Goal: Task Accomplishment & Management: Complete application form

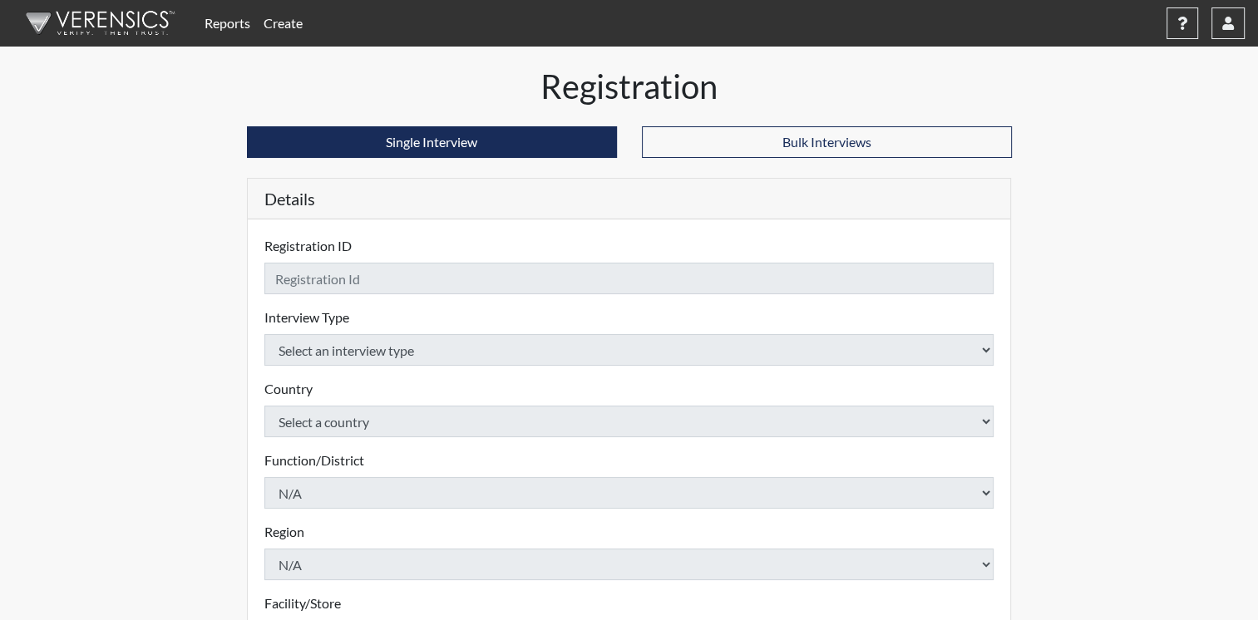
checkbox input "true"
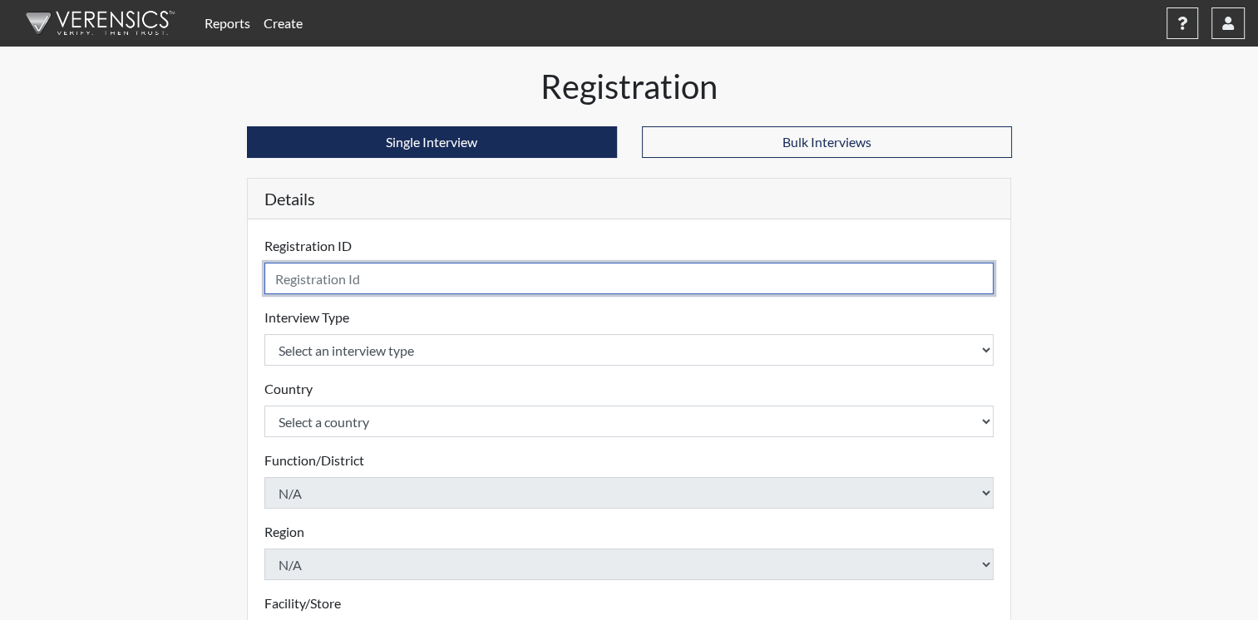
click at [456, 279] on input "text" at bounding box center [629, 279] width 730 height 32
type input "[PERSON_NAME]"
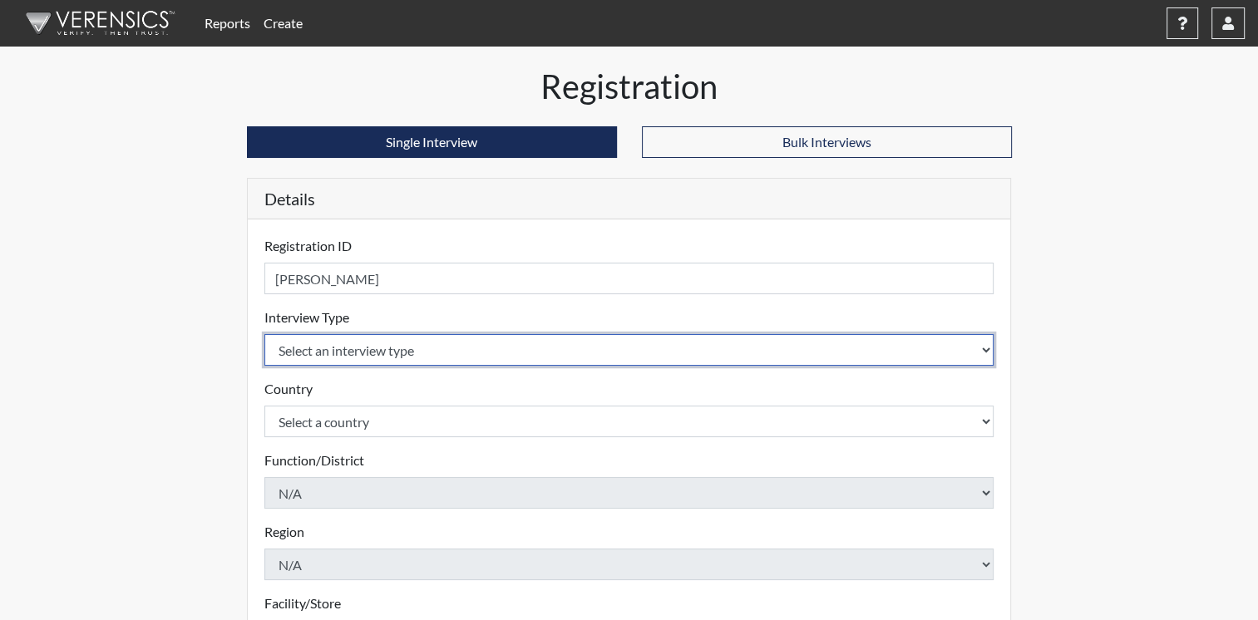
click at [982, 354] on select "Select an interview type Corrections Pre-Employment" at bounding box center [629, 350] width 730 height 32
select select "ff733e93-e1bf-11ea-9c9f-0eff0cf7eb8f"
click at [264, 334] on select "Select an interview type Corrections Pre-Employment" at bounding box center [629, 350] width 730 height 32
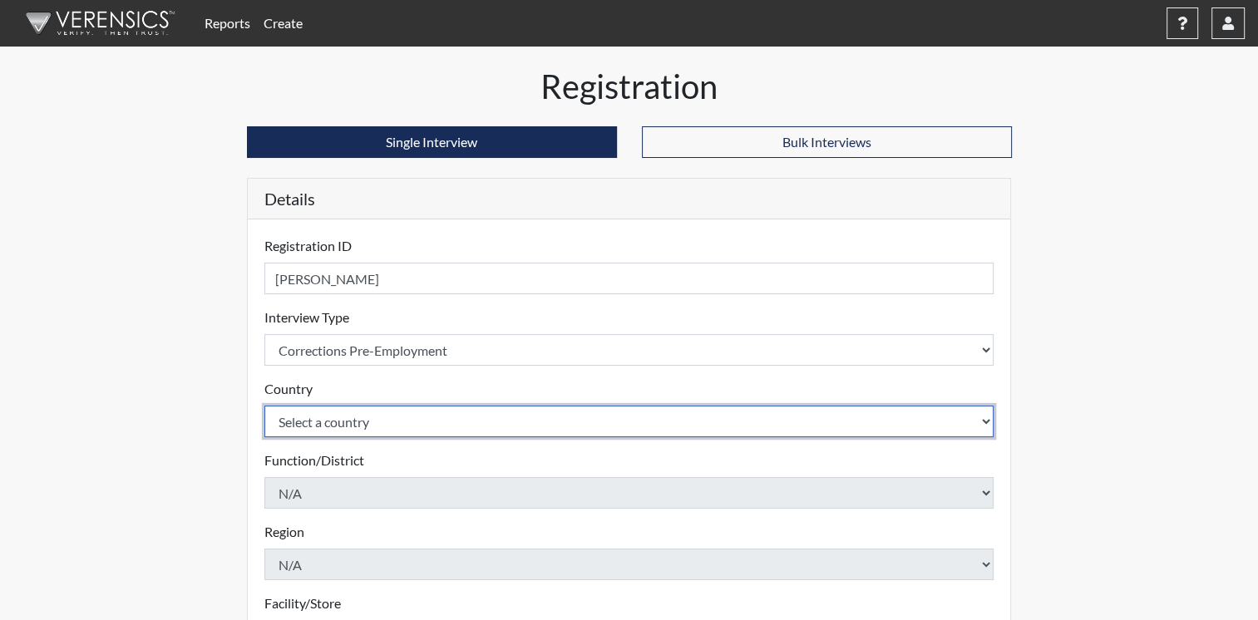
click at [978, 424] on select "Select a country [GEOGRAPHIC_DATA] [GEOGRAPHIC_DATA]" at bounding box center [629, 422] width 730 height 32
select select "united-states-of-[GEOGRAPHIC_DATA]"
click at [264, 406] on select "Select a country [GEOGRAPHIC_DATA] [GEOGRAPHIC_DATA]" at bounding box center [629, 422] width 730 height 32
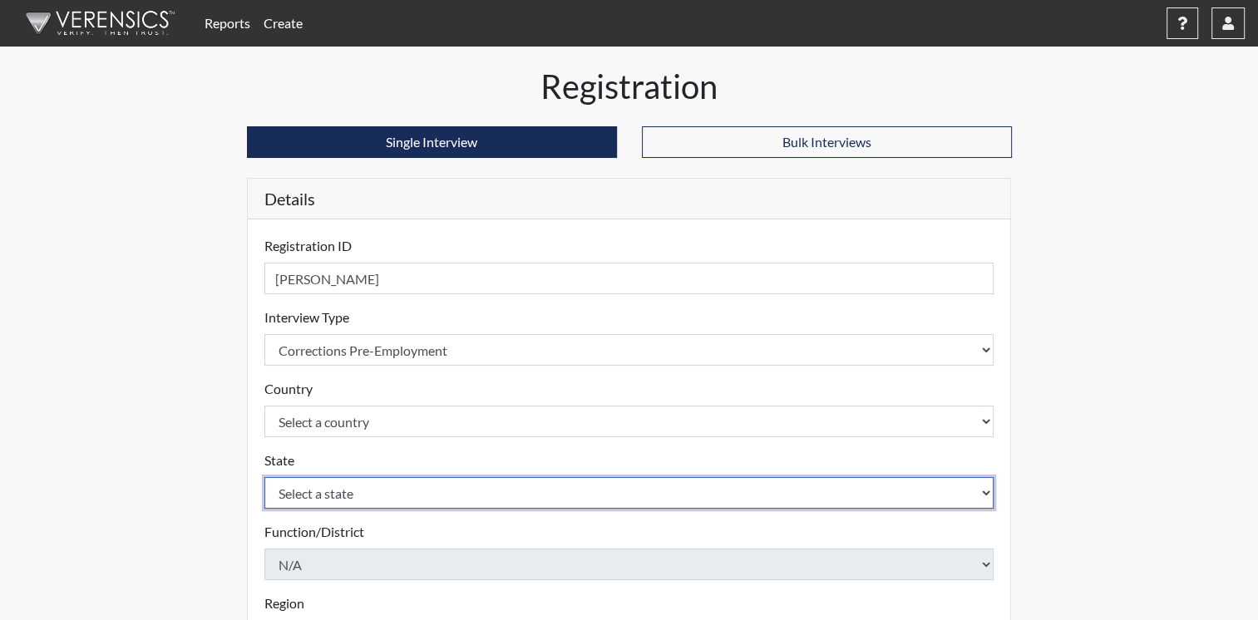
click at [942, 488] on select "Select a state [US_STATE] [US_STATE] [US_STATE] [US_STATE] [US_STATE] [US_STATE…" at bounding box center [629, 493] width 730 height 32
select select "OH"
click at [857, 487] on select "Select a state [US_STATE] [US_STATE] [US_STATE] [US_STATE] [US_STATE] [US_STATE…" at bounding box center [629, 493] width 730 height 32
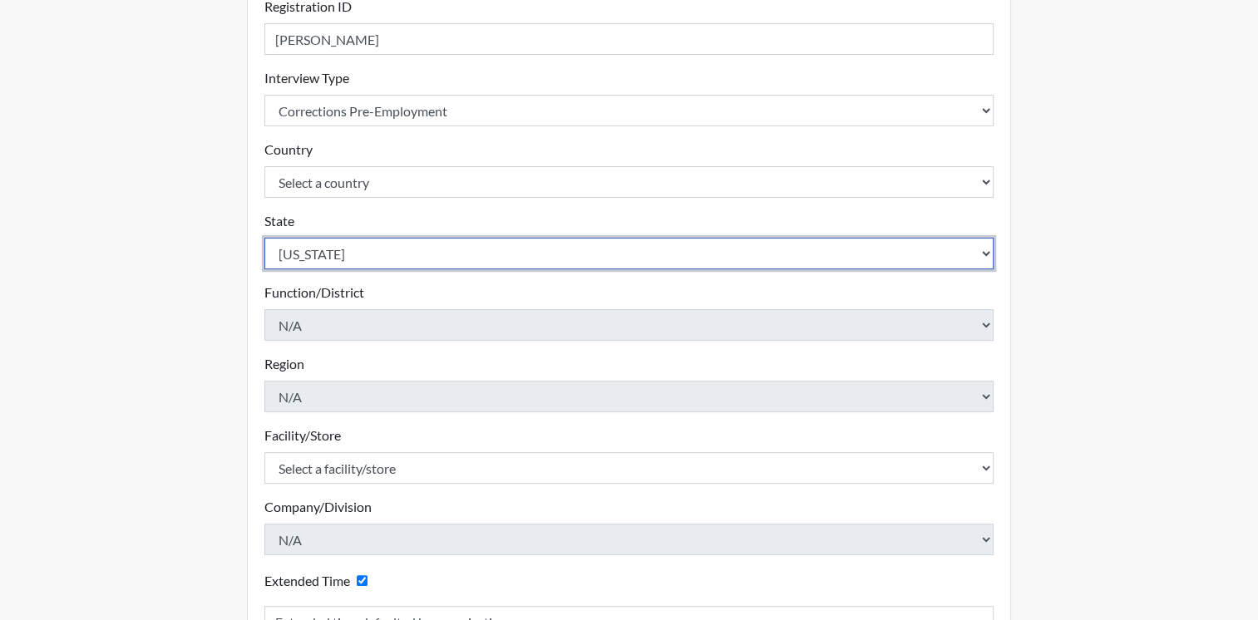
scroll to position [333, 0]
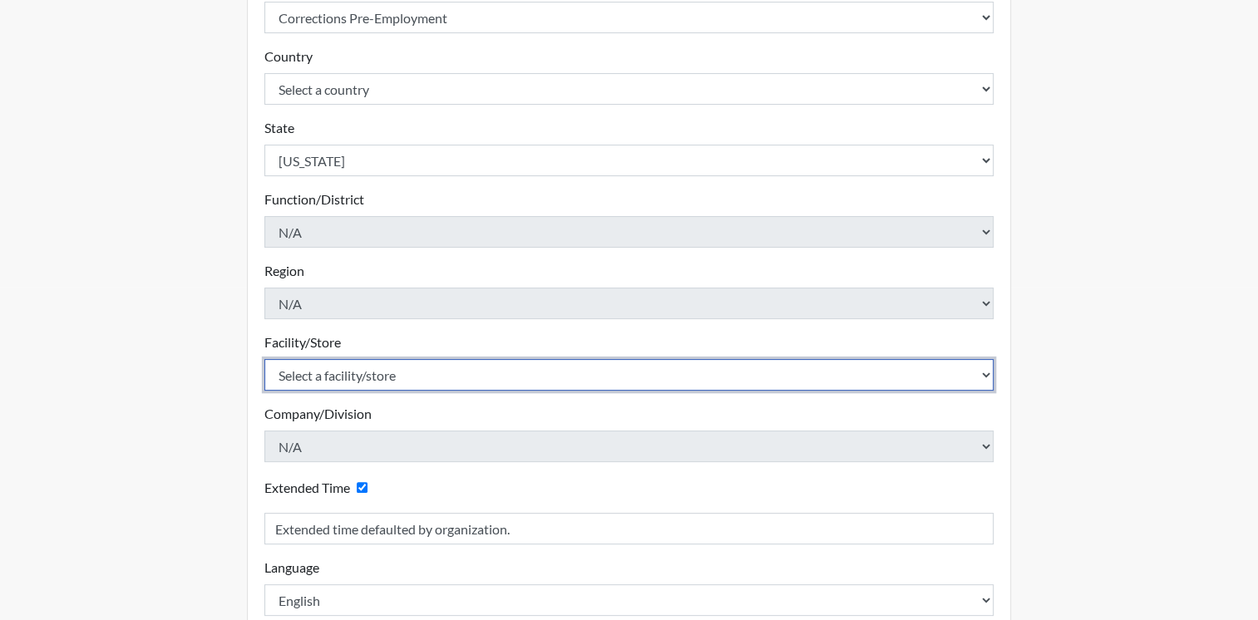
click at [982, 373] on select "Select a facility/store ADAPT CCC Pathways/[GEOGRAPHIC_DATA] TCC" at bounding box center [629, 375] width 730 height 32
select select "22a52fcc-33cb-4853-b940-73a41c3ba4ac"
click at [264, 359] on select "Select a facility/store ADAPT CCC Pathways/[GEOGRAPHIC_DATA] TCC" at bounding box center [629, 375] width 730 height 32
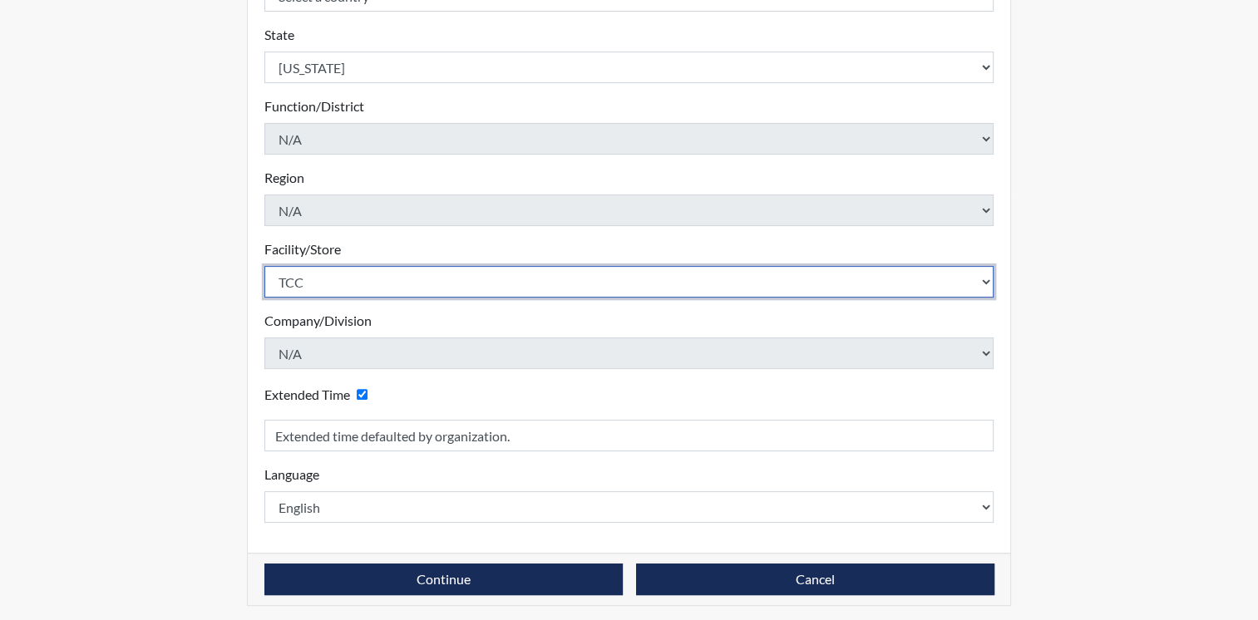
scroll to position [429, 0]
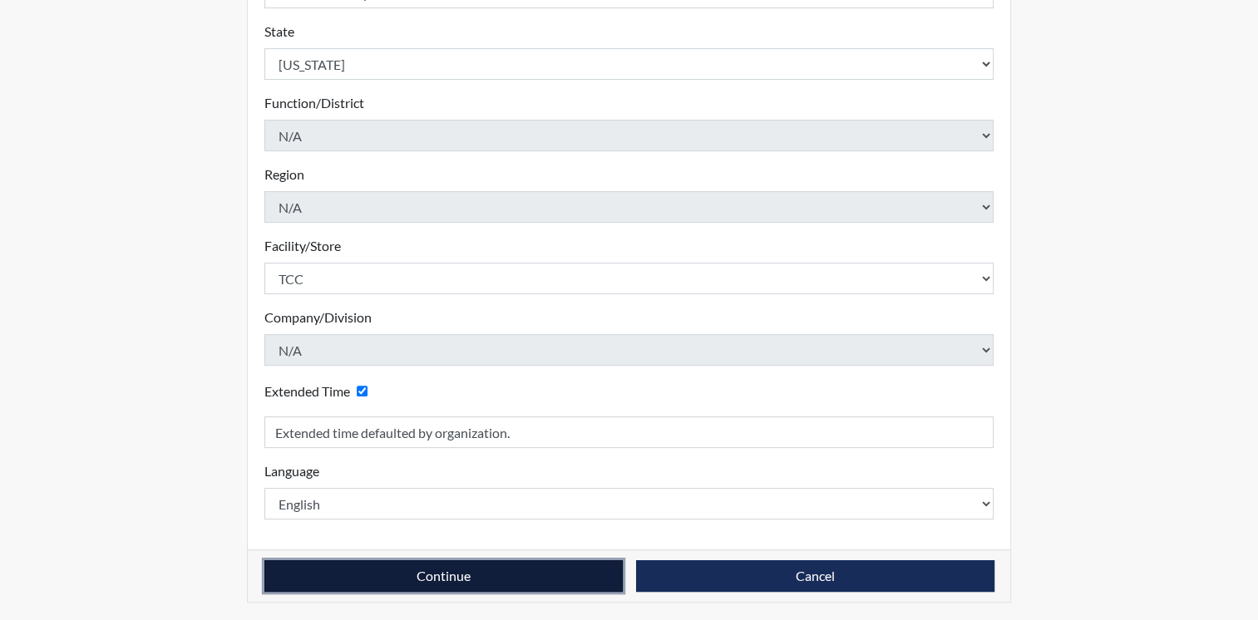
click at [569, 577] on button "Continue" at bounding box center [443, 576] width 358 height 32
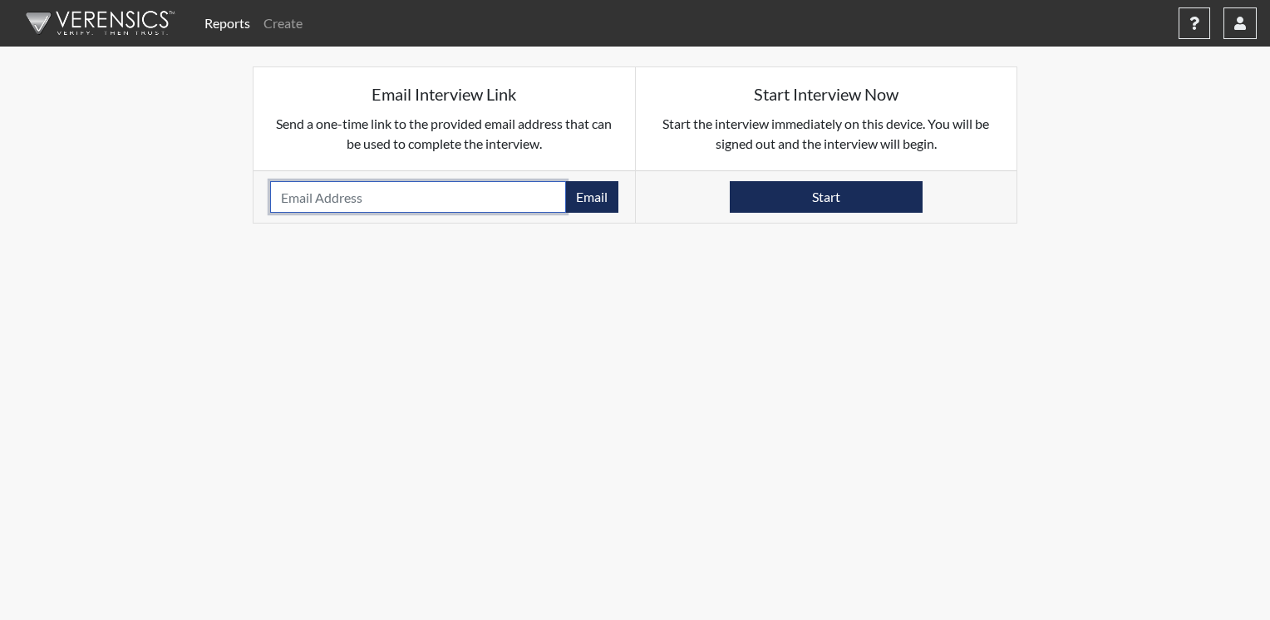
paste input "[EMAIL_ADDRESS][DOMAIN_NAME]"
type input "[EMAIL_ADDRESS][DOMAIN_NAME]"
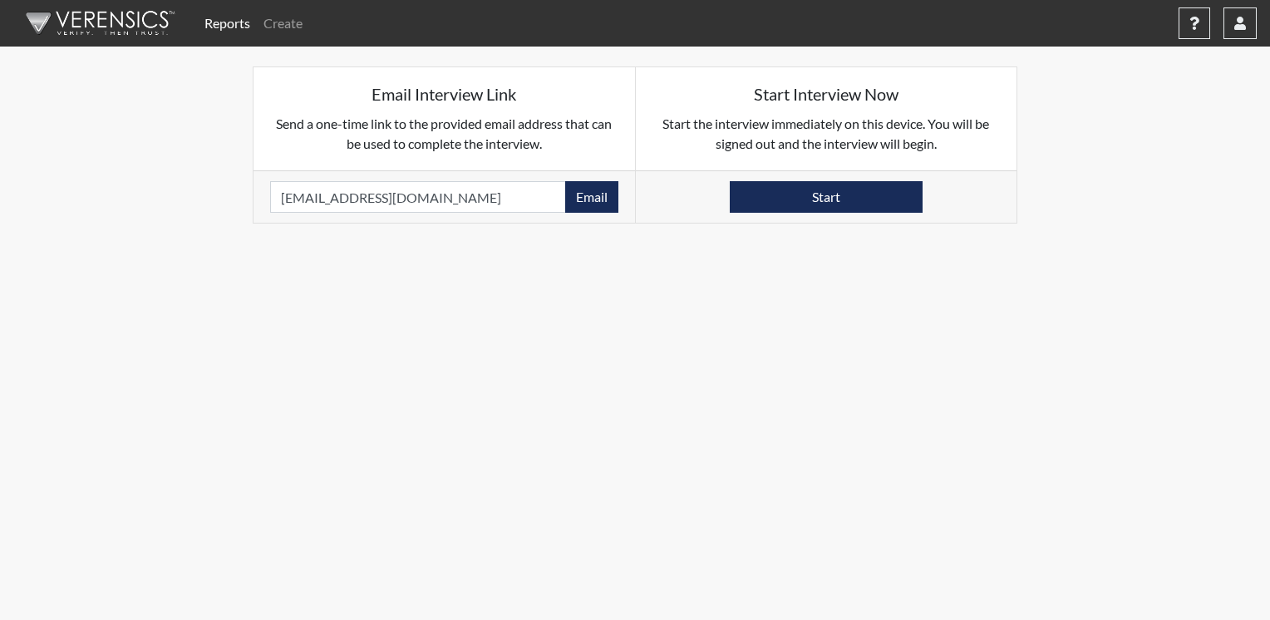
click at [533, 239] on body "Reports Create Help Center × Verensics Best Practices How to successfully use t…" at bounding box center [635, 310] width 1270 height 620
click at [585, 200] on button "Email" at bounding box center [591, 197] width 53 height 32
